Goal: Contribute content: Add original content to the website for others to see

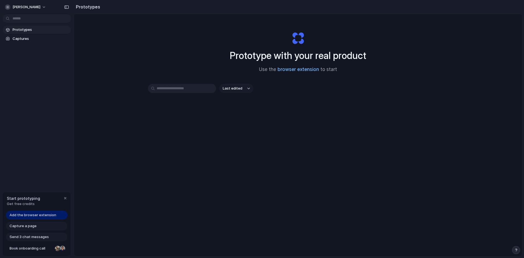
click at [287, 68] on link "browser extension" at bounding box center [297, 69] width 41 height 5
click at [47, 6] on button "alvaro-molina-ruiz" at bounding box center [26, 7] width 46 height 9
click at [44, 5] on div "Settings Invite members Change theme Sign out" at bounding box center [262, 129] width 524 height 258
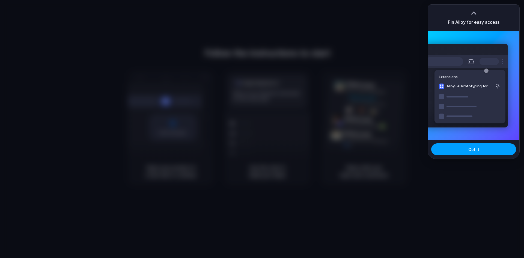
click at [472, 148] on span "Got it" at bounding box center [473, 150] width 11 height 6
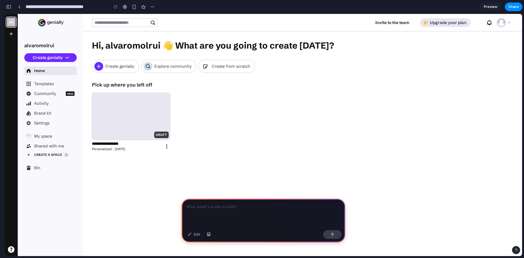
click at [262, 205] on p at bounding box center [263, 207] width 154 height 7
click at [333, 234] on div "button" at bounding box center [332, 234] width 4 height 4
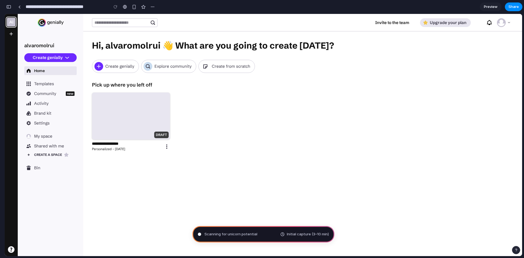
click at [10, 7] on div "button" at bounding box center [8, 7] width 5 height 4
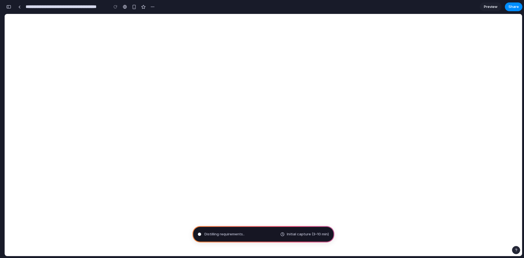
type input "**********"
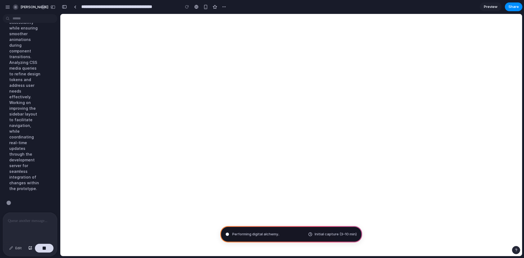
scroll to position [183, 0]
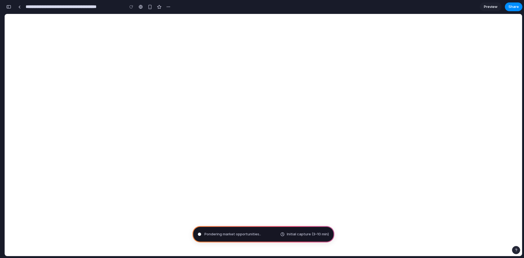
click at [8, 6] on div "button" at bounding box center [8, 7] width 5 height 4
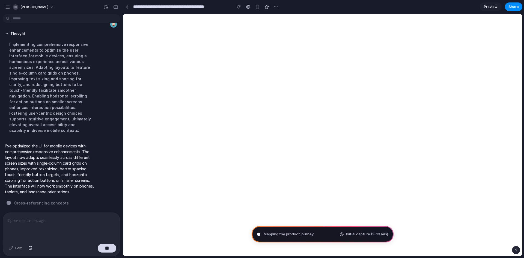
scroll to position [17, 0]
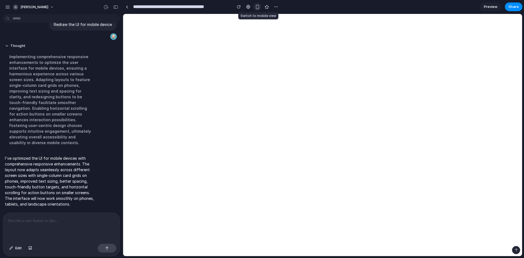
click at [257, 7] on div "button" at bounding box center [257, 7] width 5 height 5
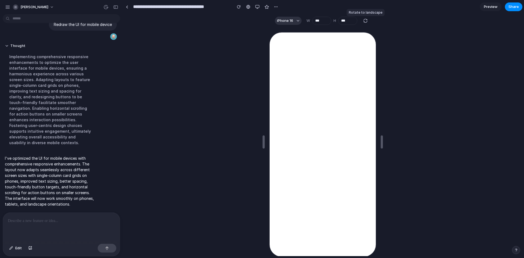
click at [364, 20] on div "button" at bounding box center [365, 20] width 5 height 5
type input "***"
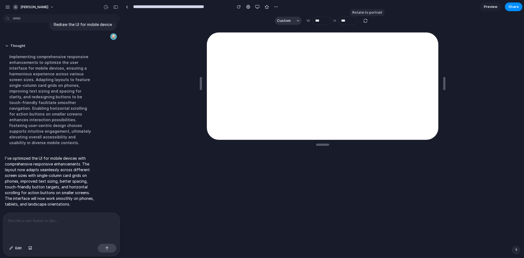
click at [364, 20] on div "button" at bounding box center [365, 20] width 5 height 5
type input "***"
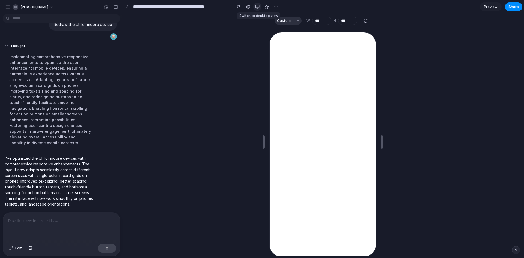
click at [257, 5] on div "button" at bounding box center [257, 7] width 4 height 4
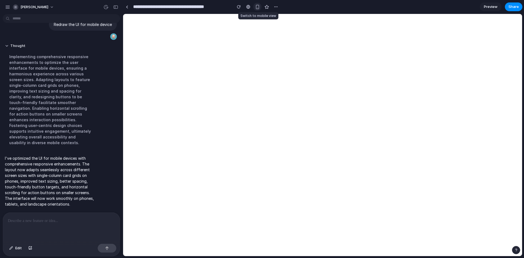
click at [257, 6] on div "button" at bounding box center [257, 7] width 5 height 5
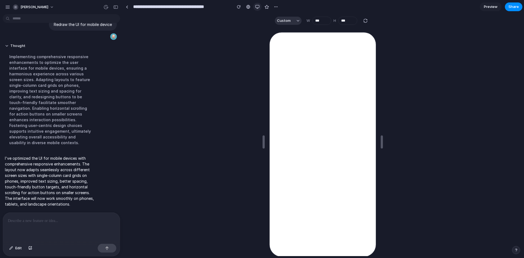
click at [257, 5] on div "button" at bounding box center [257, 7] width 4 height 4
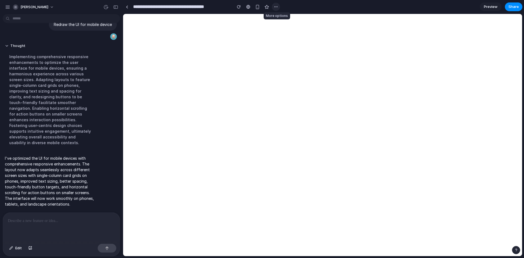
click at [275, 5] on div "button" at bounding box center [276, 7] width 4 height 4
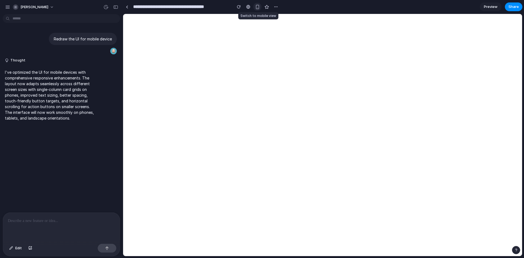
click at [254, 7] on button "button" at bounding box center [257, 7] width 8 height 8
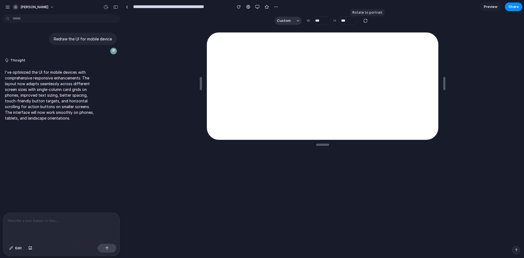
click at [364, 20] on div "button" at bounding box center [365, 20] width 5 height 5
type input "***"
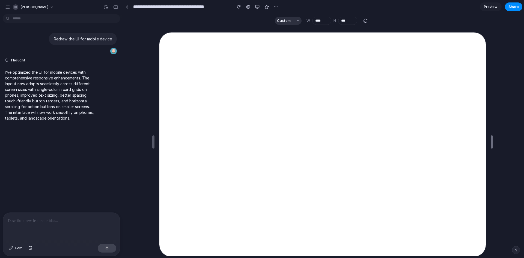
drag, startPoint x: 382, startPoint y: 140, endPoint x: 491, endPoint y: 130, distance: 109.6
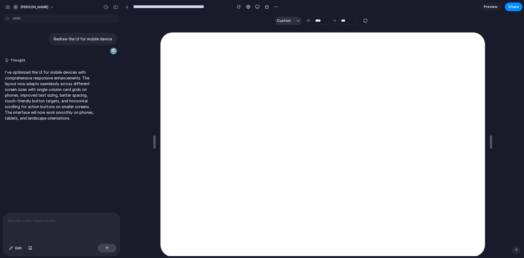
click at [491, 4] on span "Preview" at bounding box center [491, 6] width 14 height 5
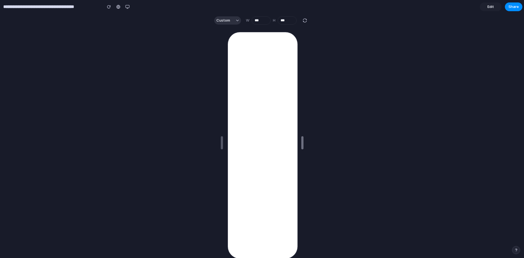
drag, startPoint x: 429, startPoint y: 144, endPoint x: 360, endPoint y: 137, distance: 69.4
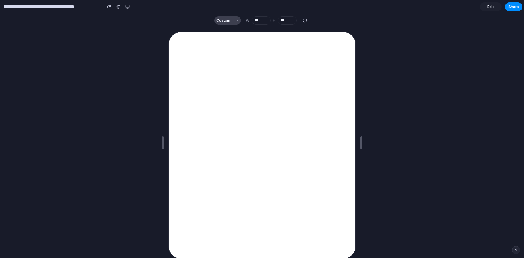
click at [225, 18] on span "Custom" at bounding box center [223, 20] width 14 height 5
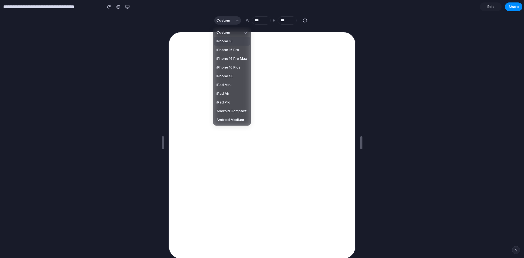
click at [232, 39] on span "iPhone 16" at bounding box center [224, 40] width 16 height 5
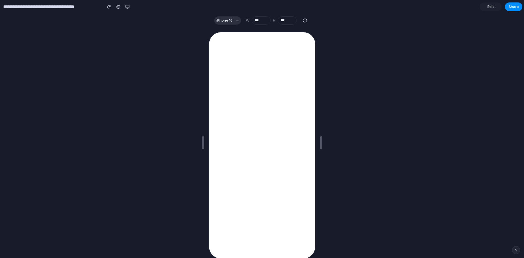
click at [231, 25] on section "iPhone 16 W *** H ***" at bounding box center [261, 21] width 522 height 14
click at [233, 19] on button "iPhone 16" at bounding box center [227, 20] width 27 height 8
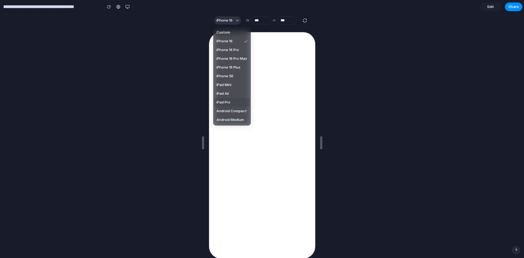
click at [228, 102] on span "iPad Pro" at bounding box center [223, 102] width 14 height 5
type input "****"
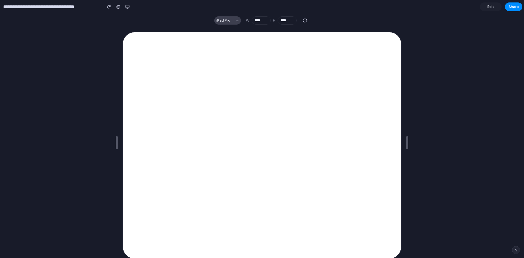
click at [231, 19] on button "iPad Pro" at bounding box center [227, 20] width 27 height 8
drag, startPoint x: 407, startPoint y: 26, endPoint x: 430, endPoint y: 15, distance: 25.8
click at [407, 26] on div "Custom iPhone 16 iPhone 16 Pro iPhone 16 Pro Max iPhone 16 Plus iPhone SE iPad …" at bounding box center [262, 129] width 524 height 258
click at [124, 6] on button "button" at bounding box center [127, 7] width 8 height 8
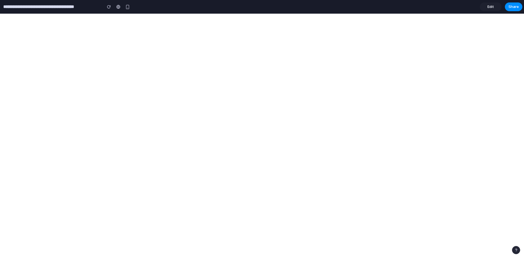
click at [491, 6] on span "Edit" at bounding box center [490, 6] width 7 height 5
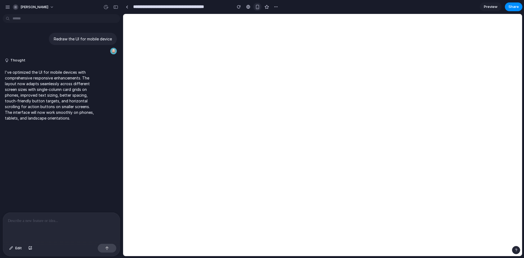
click at [258, 8] on div "button" at bounding box center [257, 7] width 5 height 5
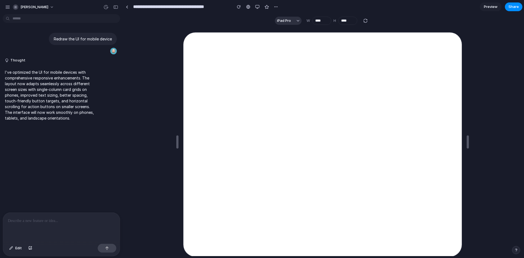
click at [363, 20] on div "button" at bounding box center [365, 20] width 5 height 5
type input "****"
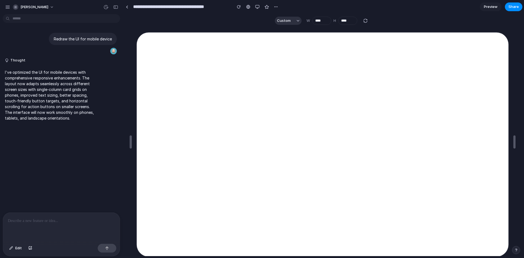
scroll to position [10, 0]
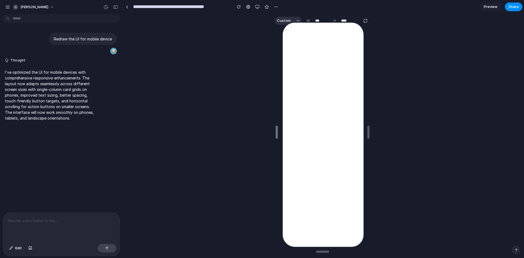
drag, startPoint x: 130, startPoint y: 132, endPoint x: 276, endPoint y: 120, distance: 146.5
click at [293, 19] on div at bounding box center [322, 132] width 81 height 228
click at [290, 20] on div at bounding box center [322, 132] width 81 height 228
click at [282, 20] on div at bounding box center [322, 132] width 81 height 228
click at [296, 18] on div at bounding box center [322, 132] width 81 height 228
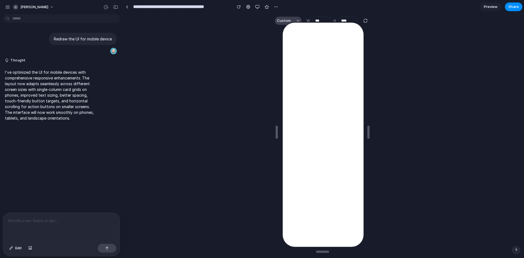
click at [297, 17] on button "Custom" at bounding box center [288, 21] width 27 height 8
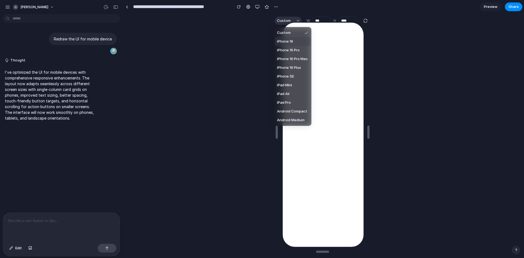
click at [291, 41] on span "iPhone 16" at bounding box center [285, 41] width 16 height 5
type input "***"
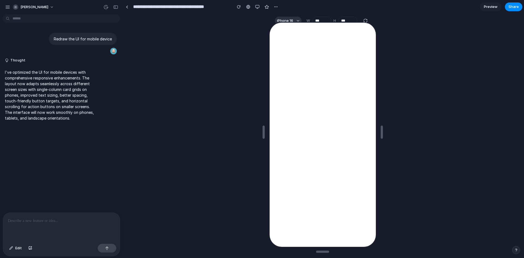
click at [363, 19] on div at bounding box center [322, 132] width 107 height 228
click at [365, 20] on div at bounding box center [322, 132] width 107 height 228
click at [257, 7] on div "button" at bounding box center [257, 7] width 4 height 4
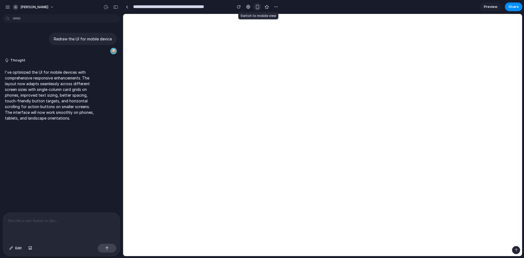
scroll to position [0, 0]
click at [259, 6] on div "button" at bounding box center [257, 7] width 5 height 5
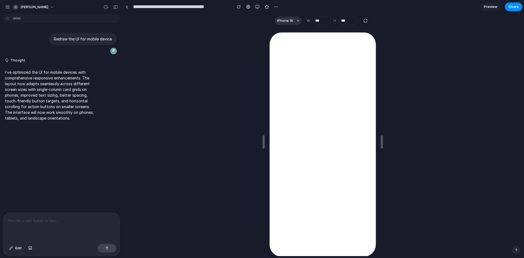
click at [363, 20] on div "button" at bounding box center [365, 20] width 5 height 5
type input "***"
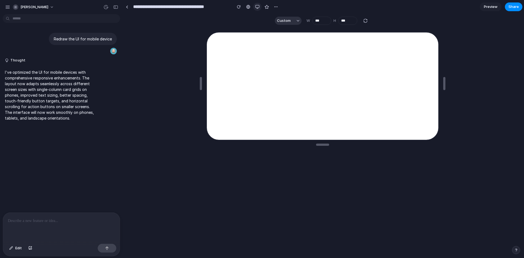
click at [256, 6] on div "button" at bounding box center [257, 7] width 4 height 4
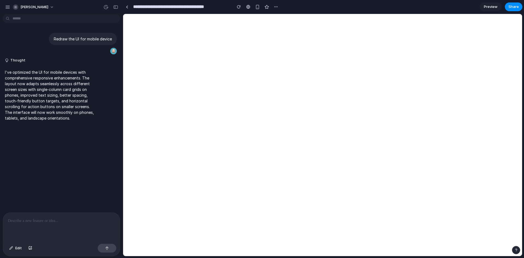
click at [96, 217] on p at bounding box center [61, 220] width 107 height 7
click at [72, 217] on p at bounding box center [61, 220] width 107 height 7
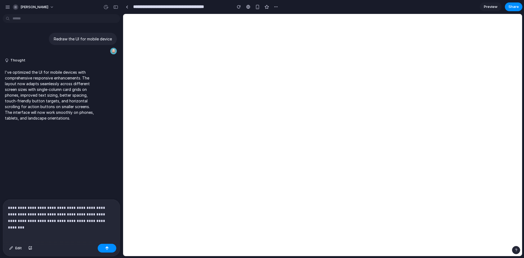
click at [94, 220] on p "**********" at bounding box center [60, 214] width 105 height 20
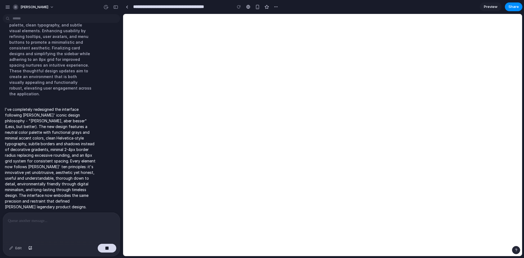
scroll to position [164, 0]
